Goal: Transaction & Acquisition: Download file/media

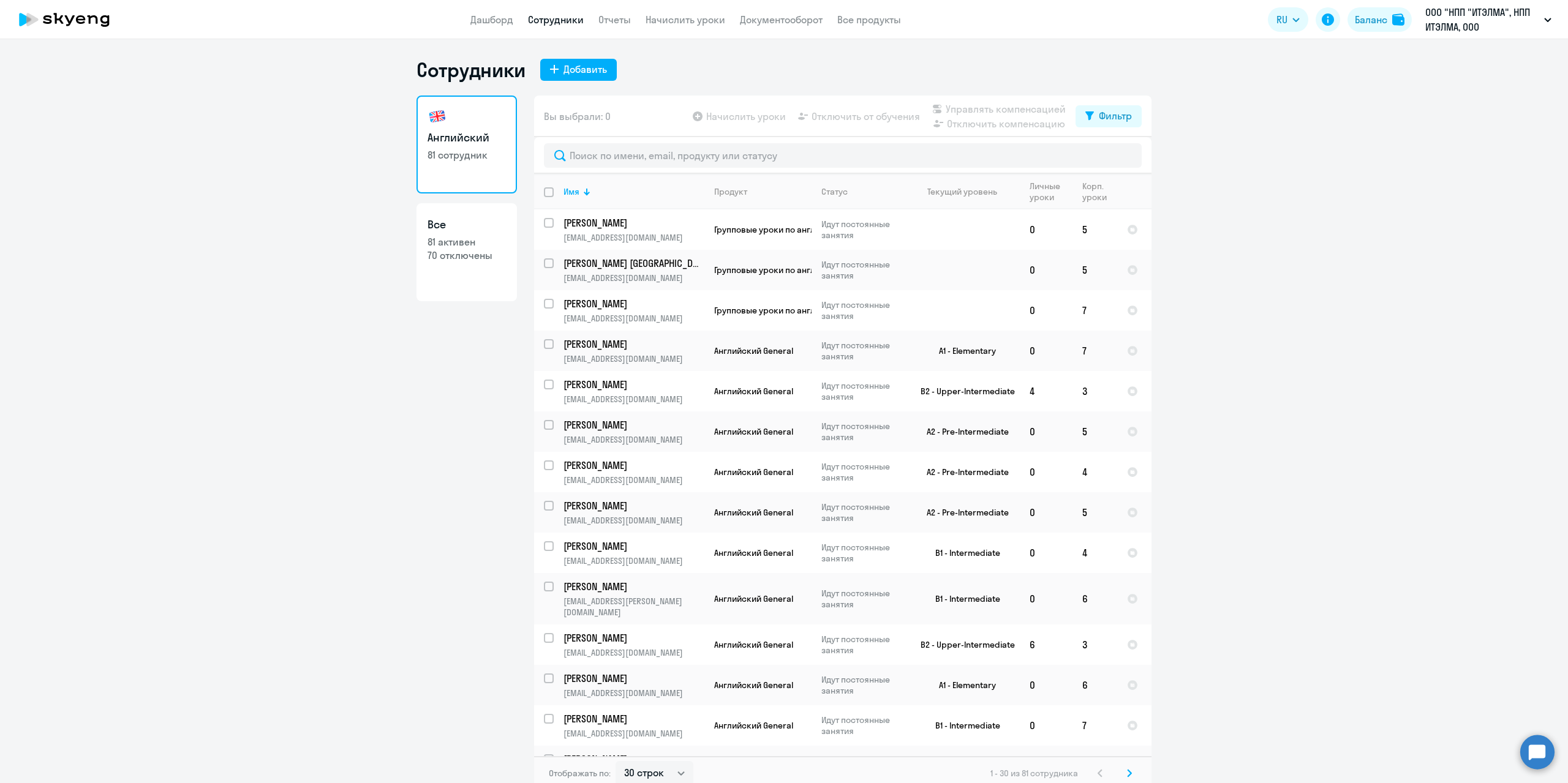
select select "30"
click at [615, 23] on link "Отчеты" at bounding box center [615, 20] width 32 height 13
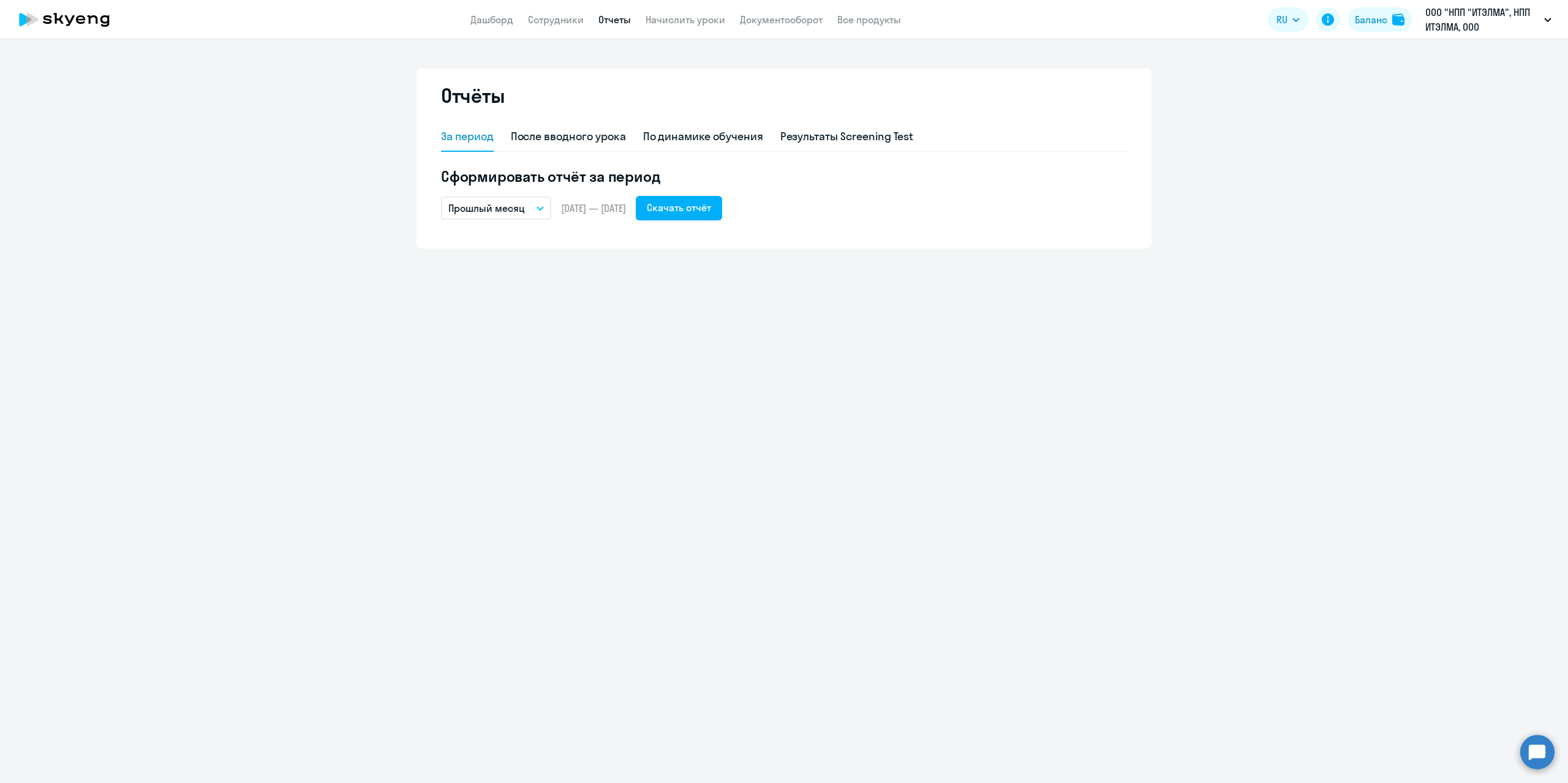
click at [527, 208] on button "Прошлый месяц" at bounding box center [496, 207] width 110 height 23
drag, startPoint x: 518, startPoint y: 249, endPoint x: 538, endPoint y: 243, distance: 20.9
click at [519, 249] on li "Текущий месяц" at bounding box center [505, 242] width 129 height 31
click at [697, 208] on div "Скачать отчёт" at bounding box center [679, 207] width 64 height 15
